Goal: Task Accomplishment & Management: Manage account settings

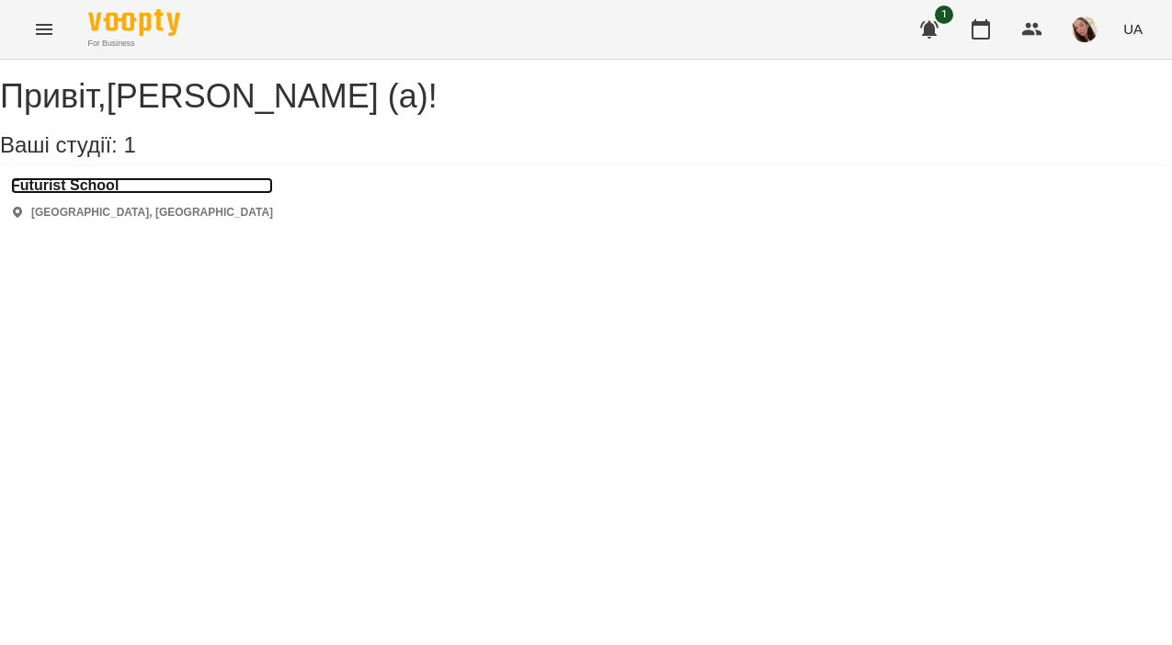
click at [121, 194] on h3 "Futurist School" at bounding box center [142, 185] width 262 height 17
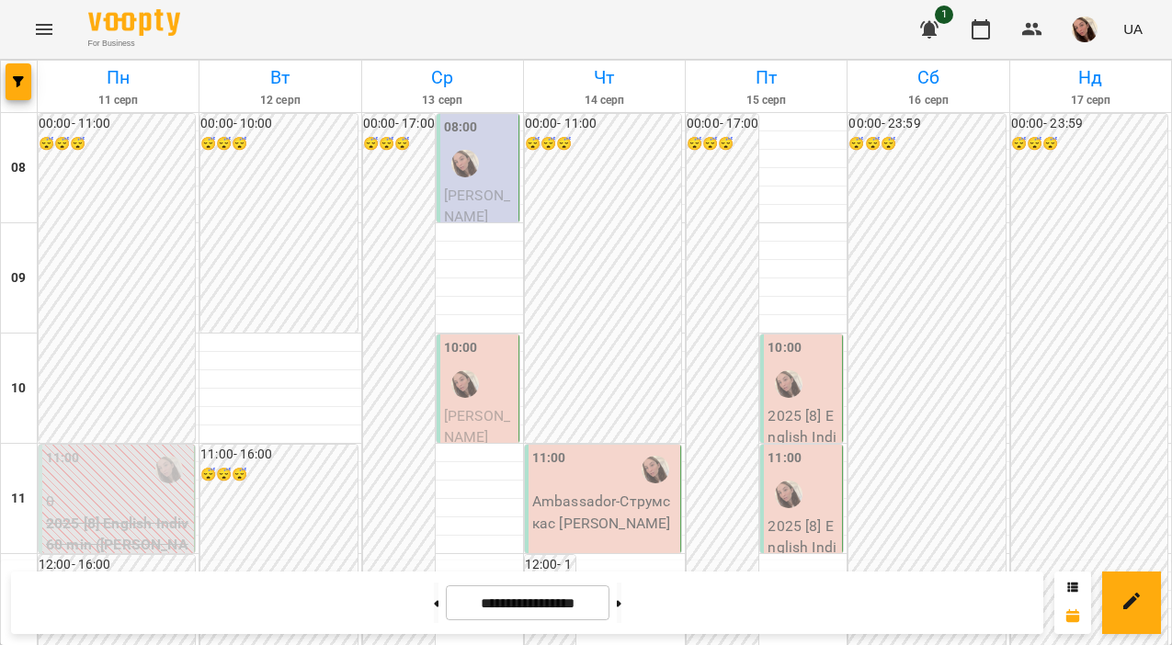
click at [486, 192] on span "[PERSON_NAME]" at bounding box center [477, 207] width 66 height 40
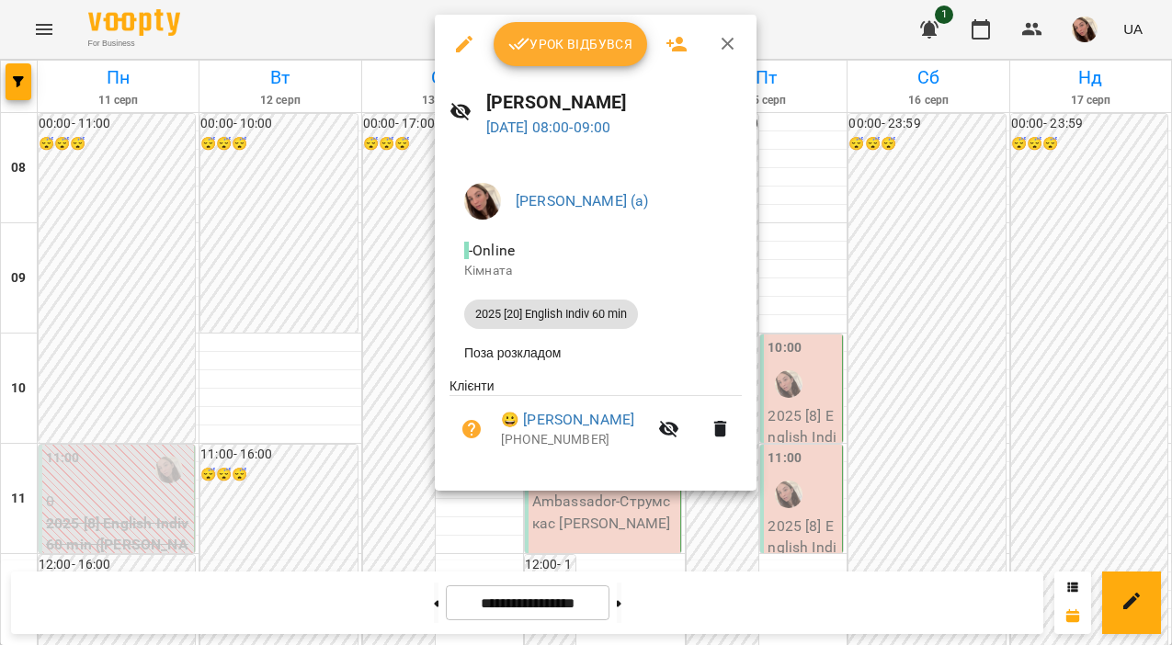
click at [565, 40] on span "Урок відбувся" at bounding box center [570, 44] width 125 height 22
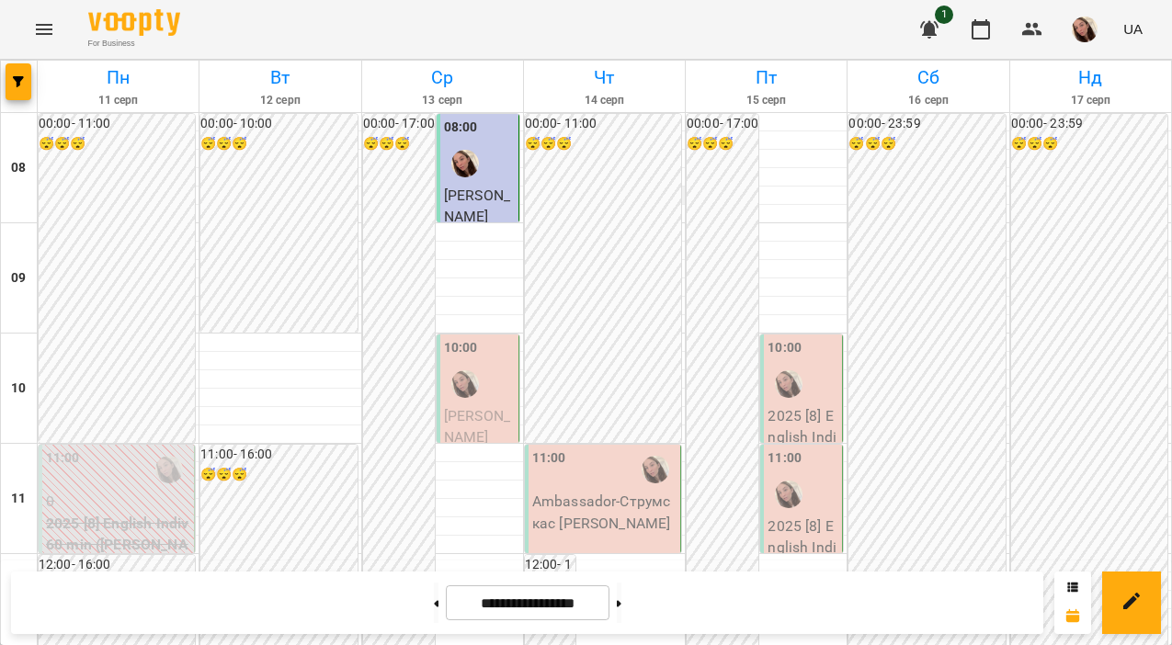
scroll to position [79, 0]
